Goal: Information Seeking & Learning: Learn about a topic

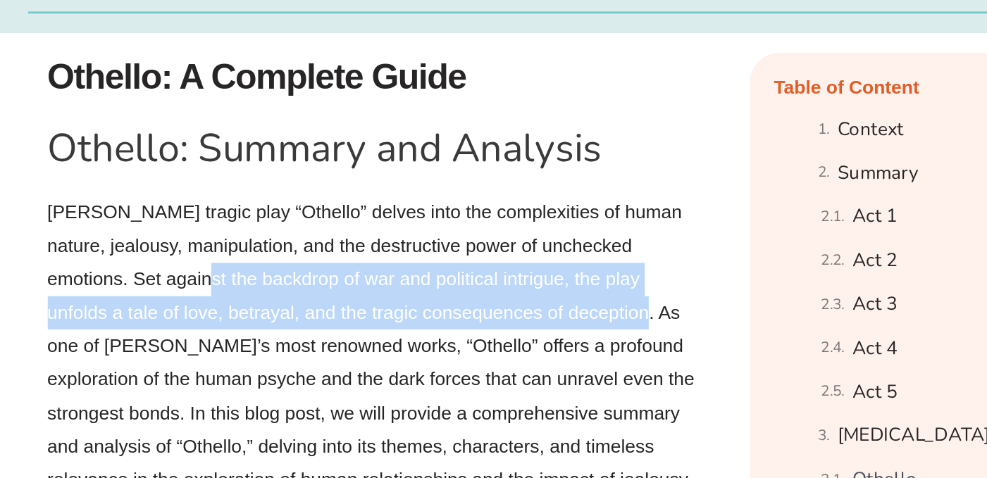
drag, startPoint x: 174, startPoint y: 287, endPoint x: 491, endPoint y: 307, distance: 317.7
click at [491, 307] on p "[PERSON_NAME] tragic play “Othello” delves into the complexities of human natur…" at bounding box center [342, 371] width 472 height 289
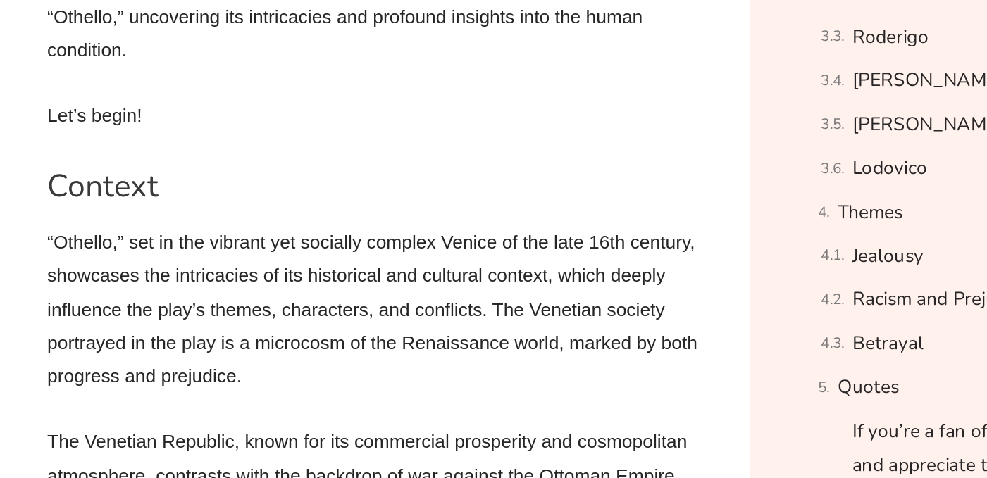
scroll to position [1005, 0]
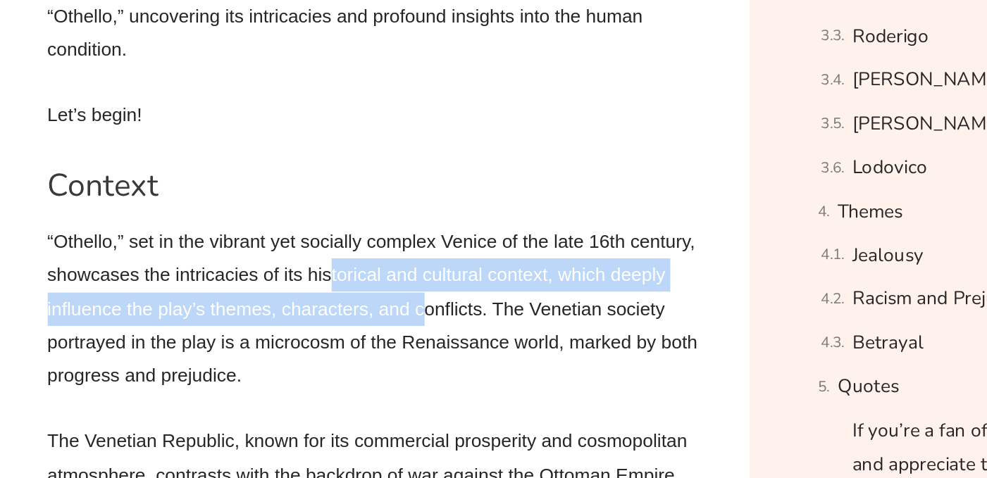
drag, startPoint x: 310, startPoint y: 323, endPoint x: 376, endPoint y: 367, distance: 79.7
click at [377, 367] on p "“Othello,” set in the vibrant yet socially complex Venice of the late 16th cent…" at bounding box center [342, 356] width 472 height 120
click at [376, 367] on p "“Othello,” set in the vibrant yet socially complex Venice of the late 16th cent…" at bounding box center [342, 356] width 472 height 120
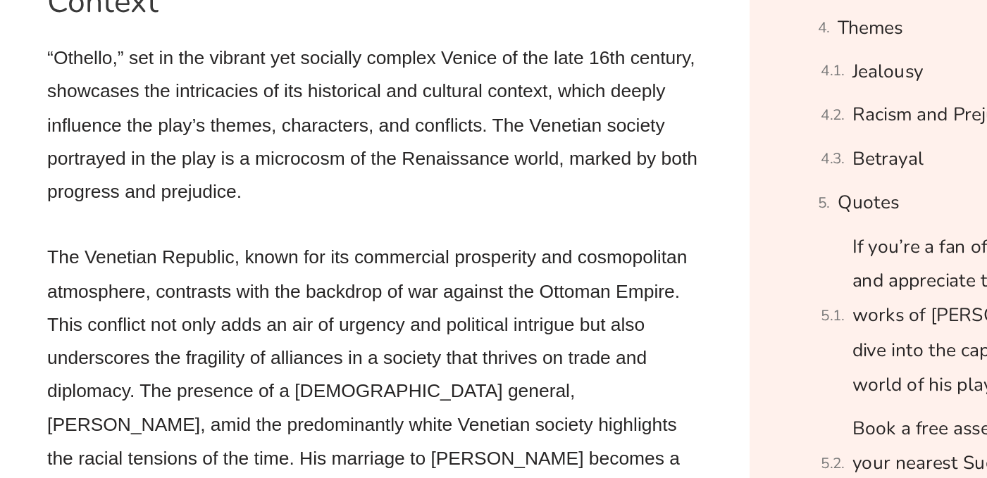
scroll to position [1139, 0]
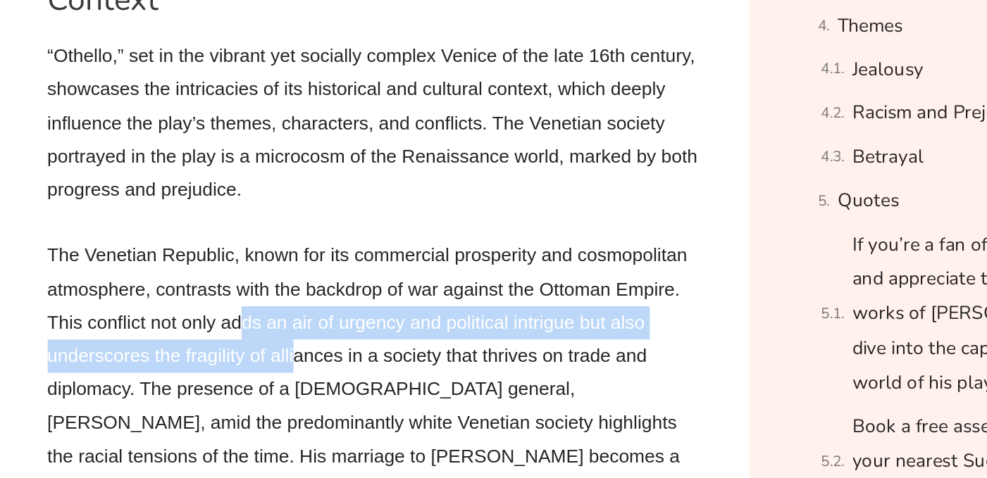
drag, startPoint x: 282, startPoint y: 391, endPoint x: 237, endPoint y: 374, distance: 48.2
click at [237, 374] on p "The Venetian Republic, known for its commercial prosperity and cosmopolitan atm…" at bounding box center [342, 414] width 472 height 217
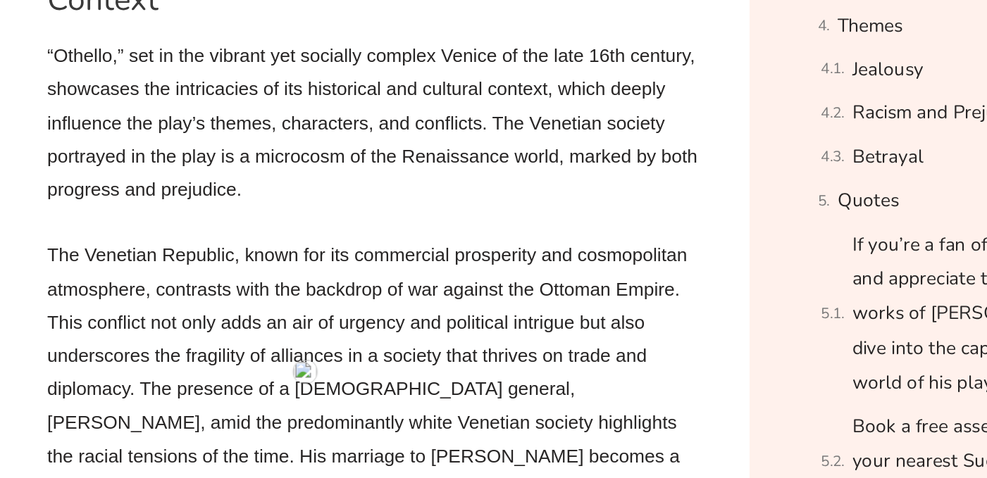
click at [181, 346] on p "The Venetian Republic, known for its commercial prosperity and cosmopolitan atm…" at bounding box center [342, 414] width 472 height 217
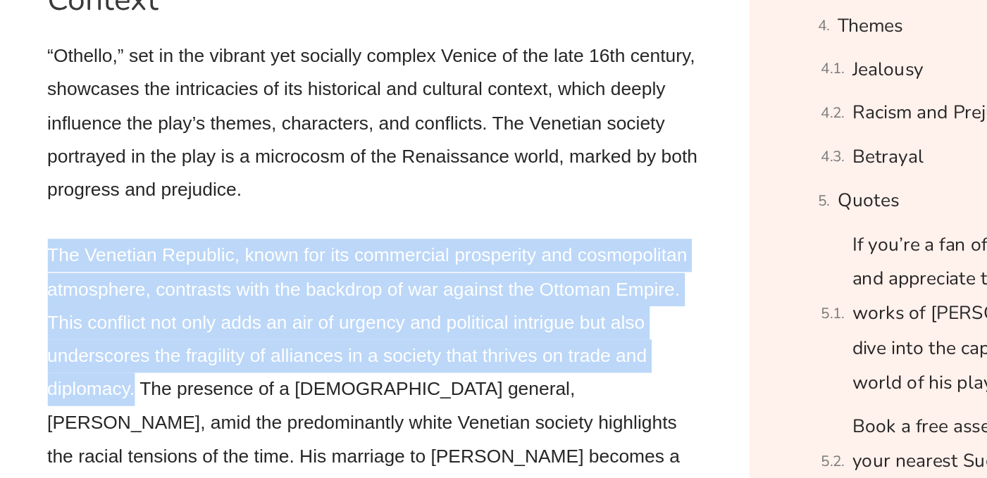
drag, startPoint x: 98, startPoint y: 309, endPoint x: 171, endPoint y: 410, distance: 124.8
copy p "The Venetian Republic, known for its commercial prosperity and cosmopolitan atm…"
